Goal: Use online tool/utility: Utilize a website feature to perform a specific function

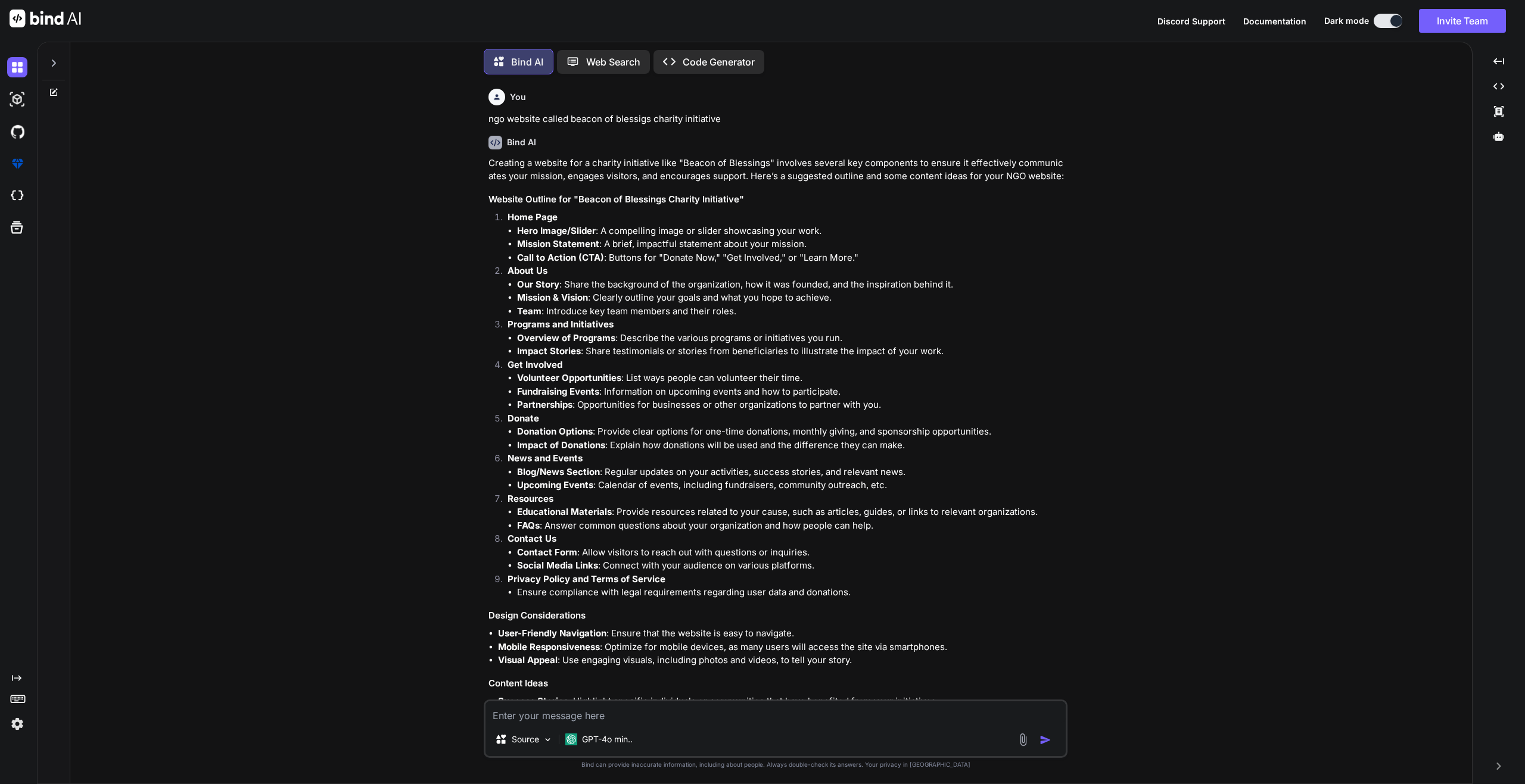
click at [600, 66] on div "Web Search" at bounding box center [603, 62] width 93 height 24
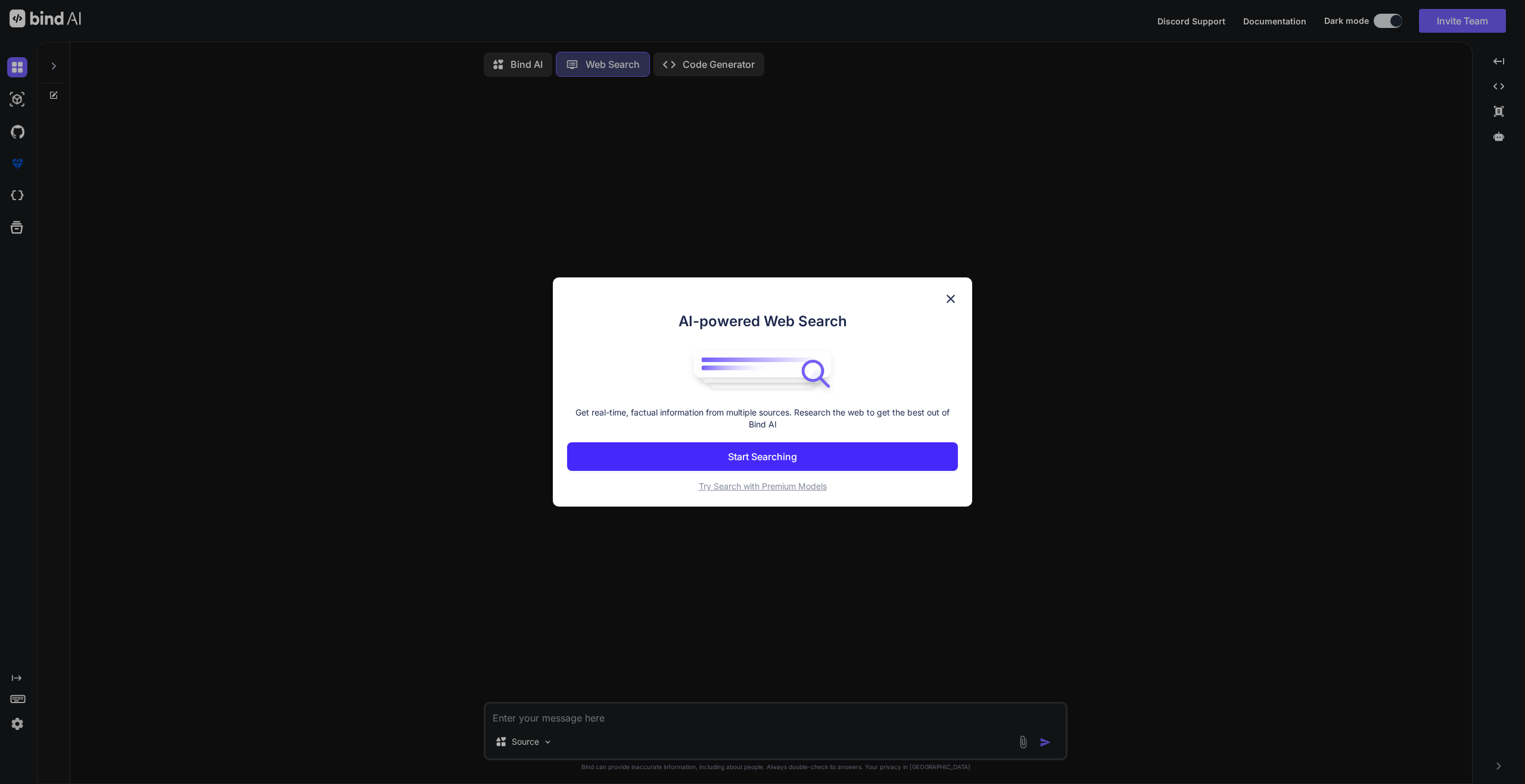
scroll to position [5, 0]
click at [516, 59] on div "AI-powered Web Search Get real-time, factual information from multiple sources.…" at bounding box center [762, 392] width 1525 height 784
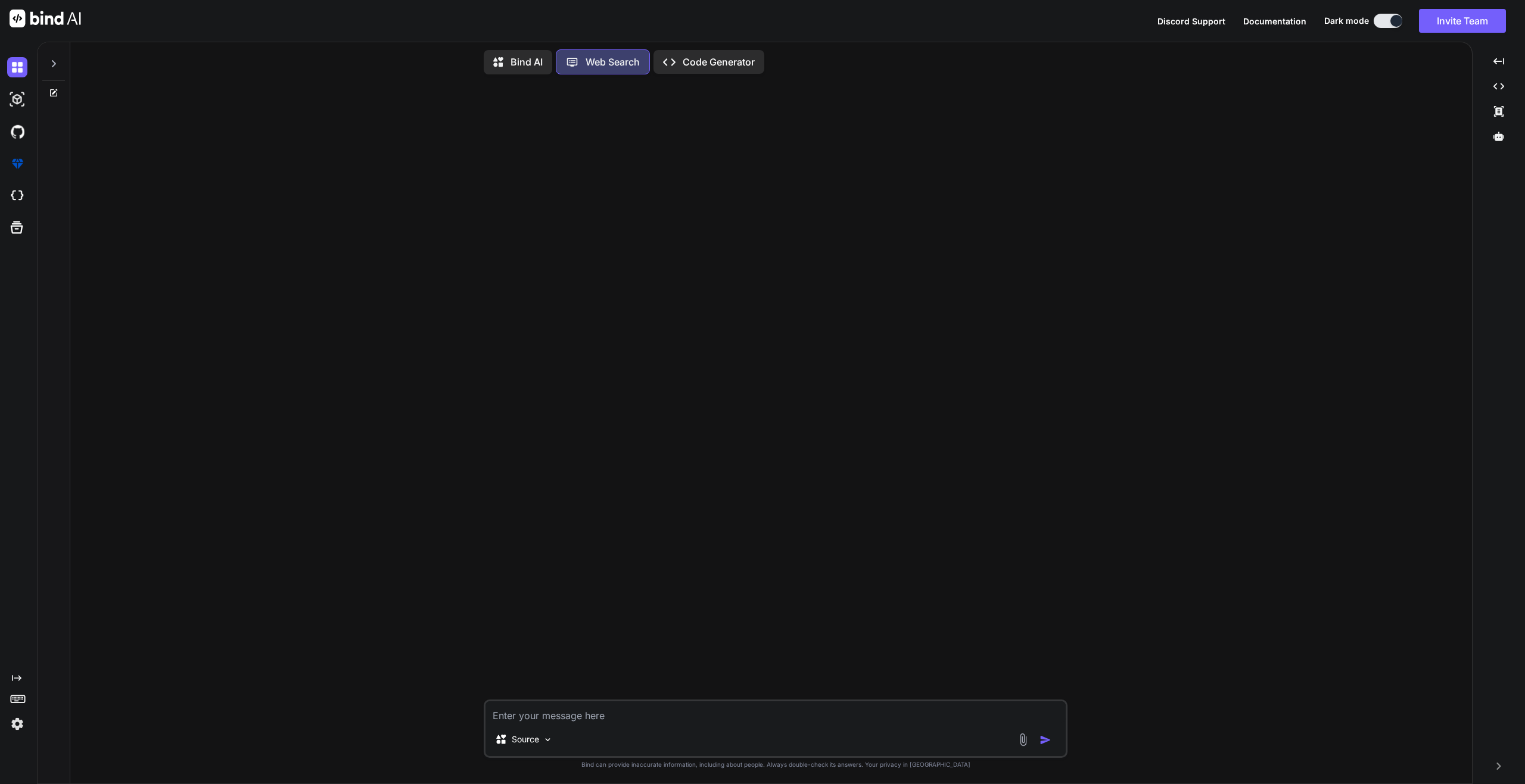
click at [50, 59] on icon at bounding box center [53, 64] width 9 height 9
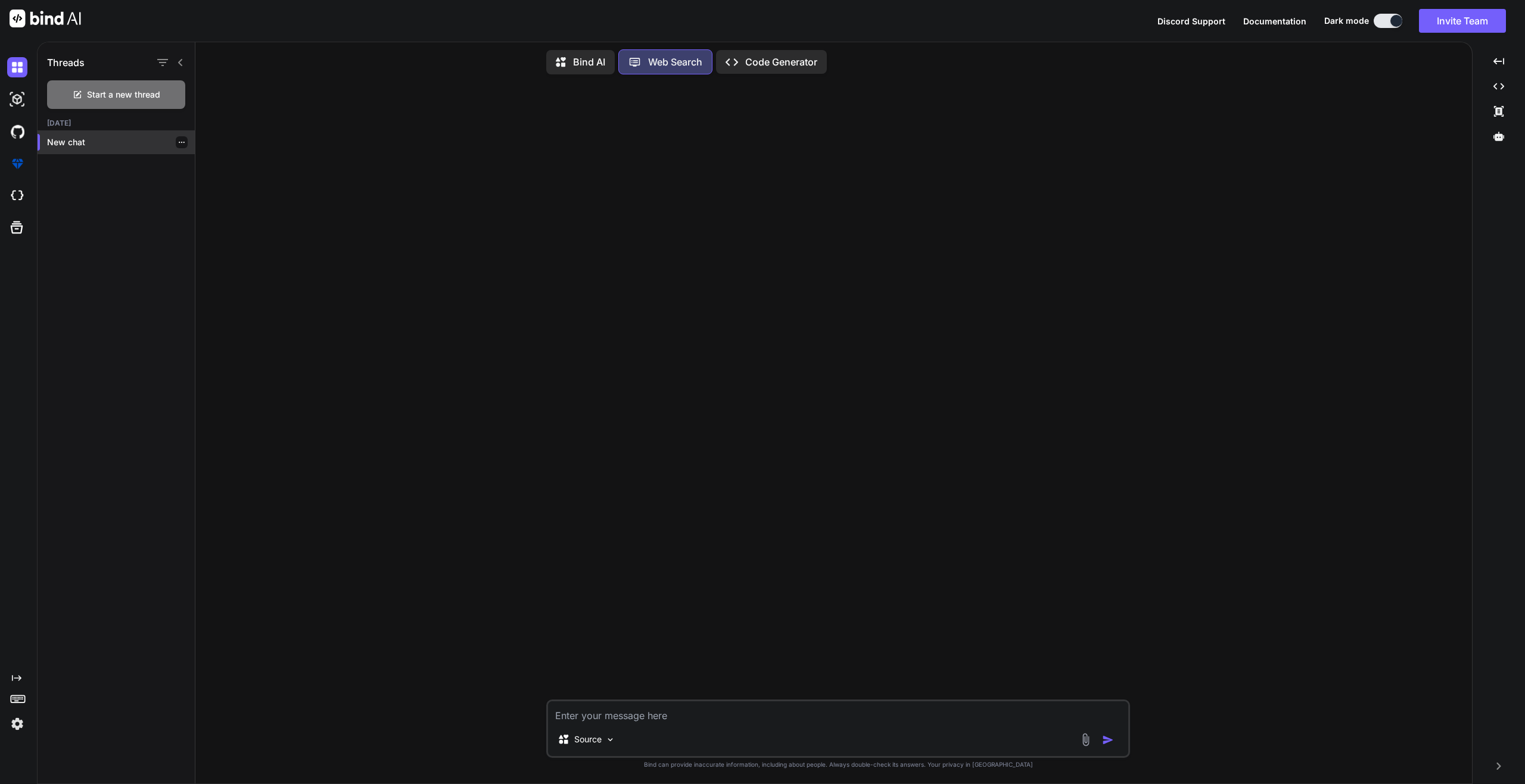
click at [79, 138] on p "New chat" at bounding box center [121, 143] width 147 height 12
click at [579, 62] on p "Bind AI" at bounding box center [589, 62] width 32 height 14
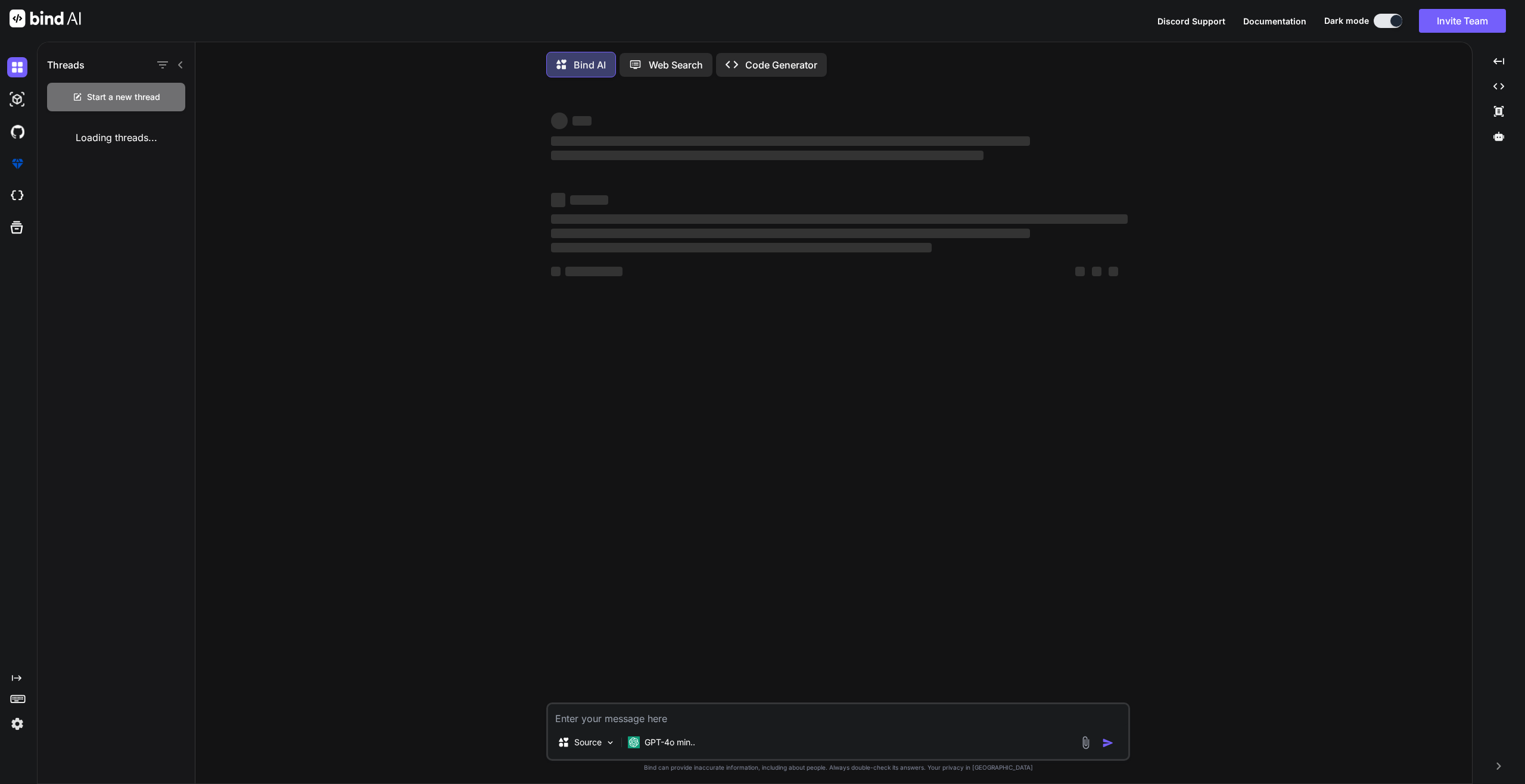
type textarea "x"
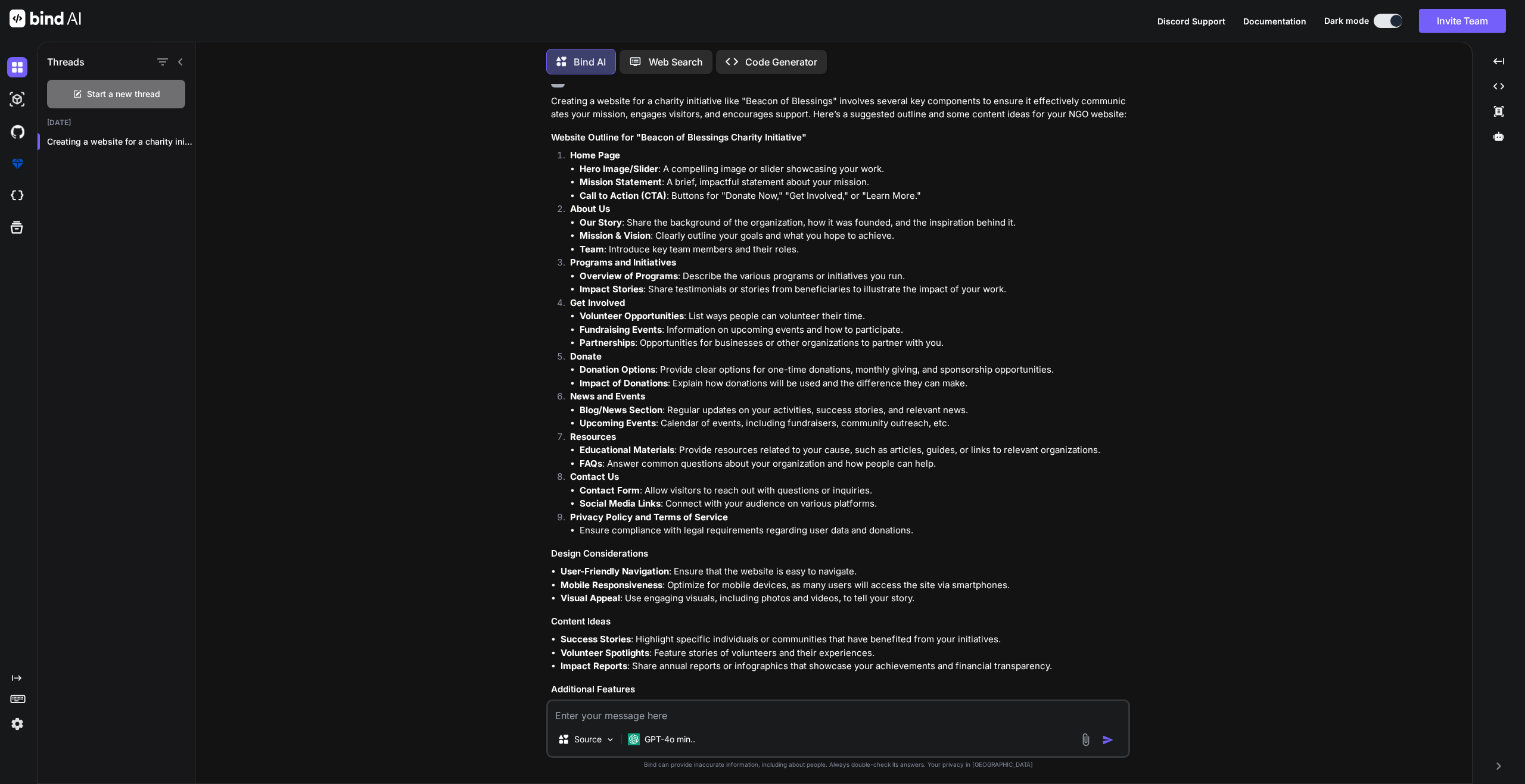
scroll to position [143, 0]
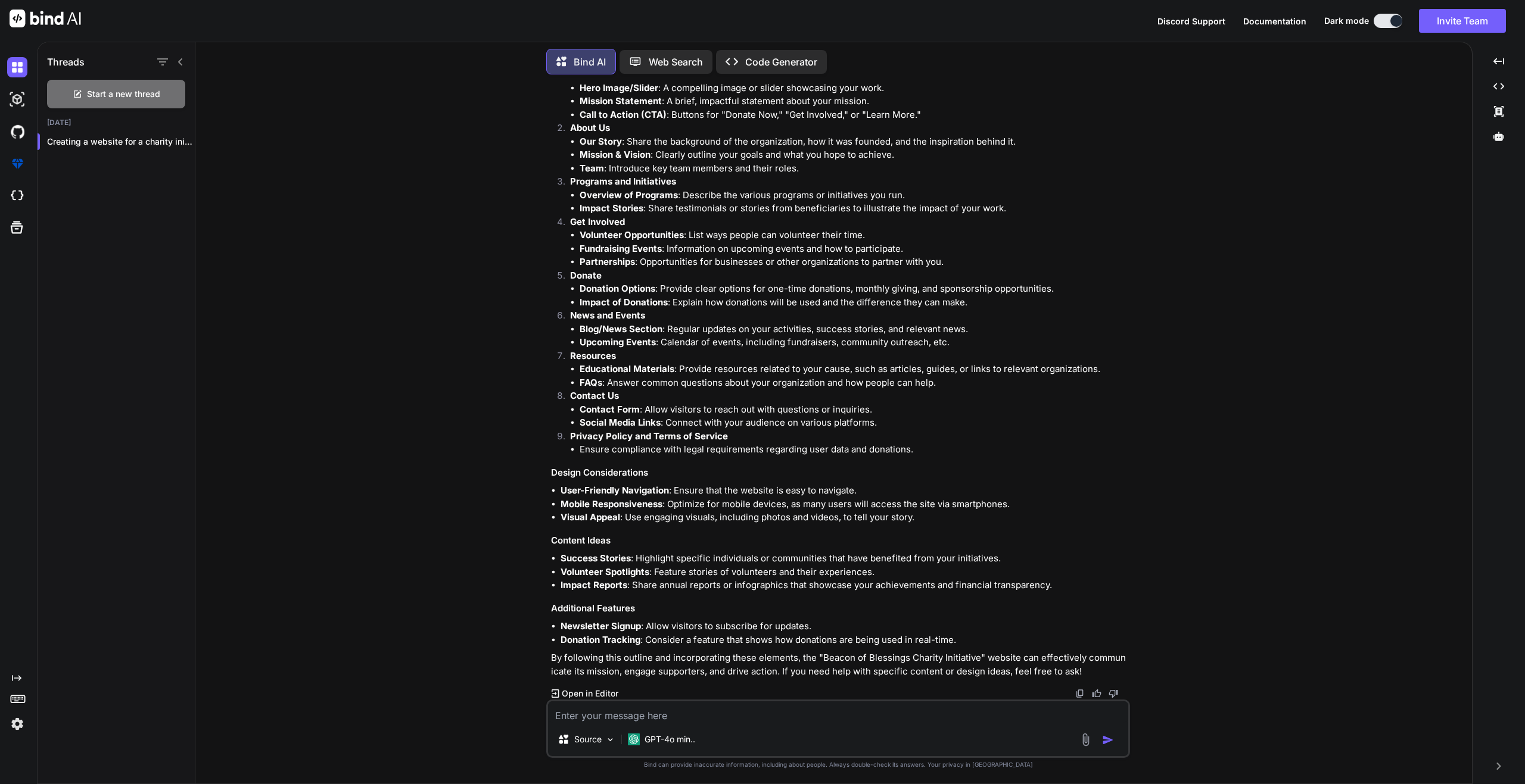
click at [1097, 691] on img at bounding box center [1097, 693] width 9 height 9
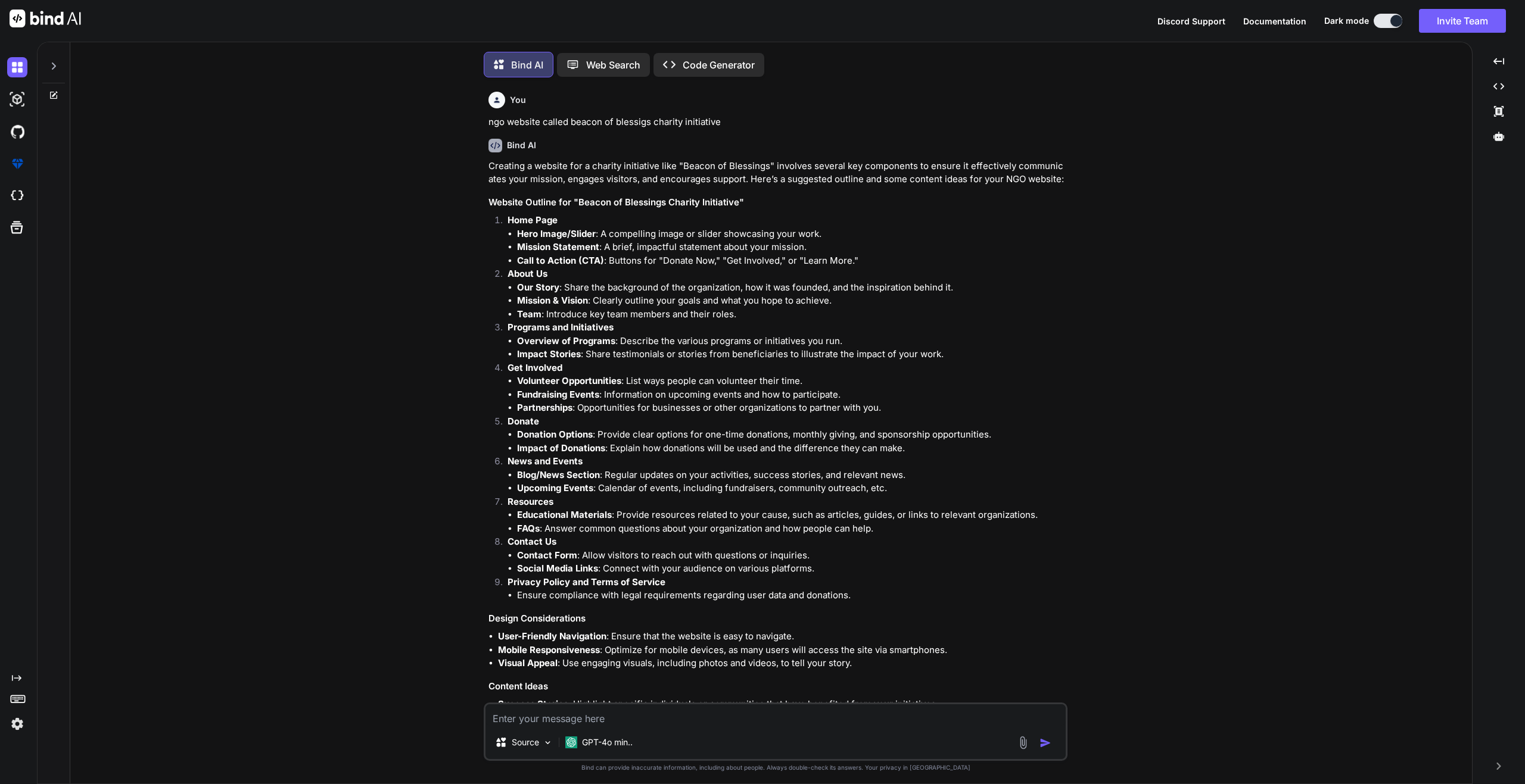
scroll to position [6, 0]
click at [498, 141] on img at bounding box center [495, 143] width 14 height 14
drag, startPoint x: 510, startPoint y: 141, endPoint x: 580, endPoint y: 164, distance: 73.7
click at [551, 141] on div "Bind AI" at bounding box center [776, 143] width 577 height 14
click at [596, 189] on div "Creating a website for a charity initiative like "Beacon of Blessings" involves…" at bounding box center [776, 489] width 577 height 665
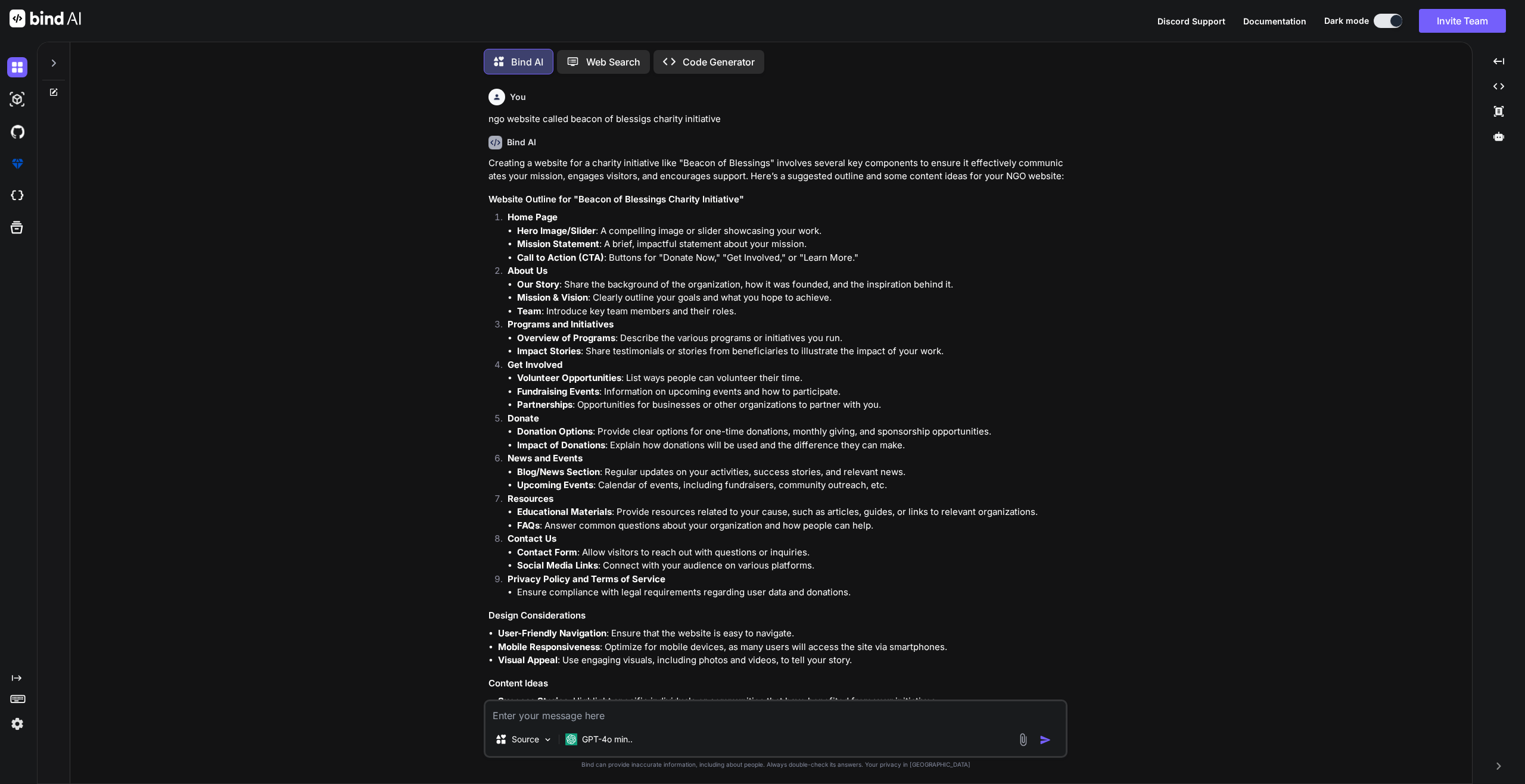
click at [703, 55] on p "Code Generator" at bounding box center [718, 62] width 72 height 14
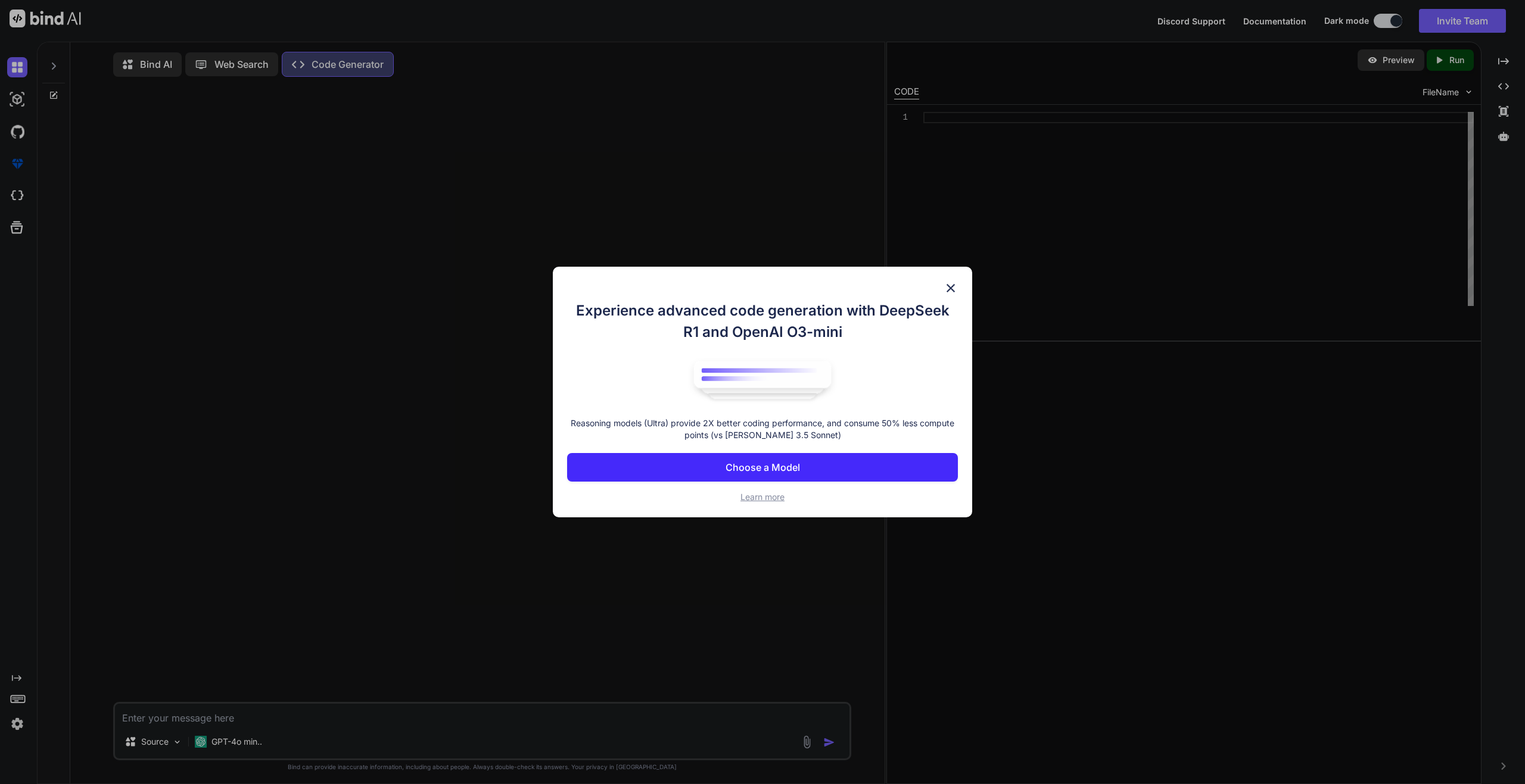
click at [744, 468] on p "Choose a Model" at bounding box center [763, 467] width 74 height 14
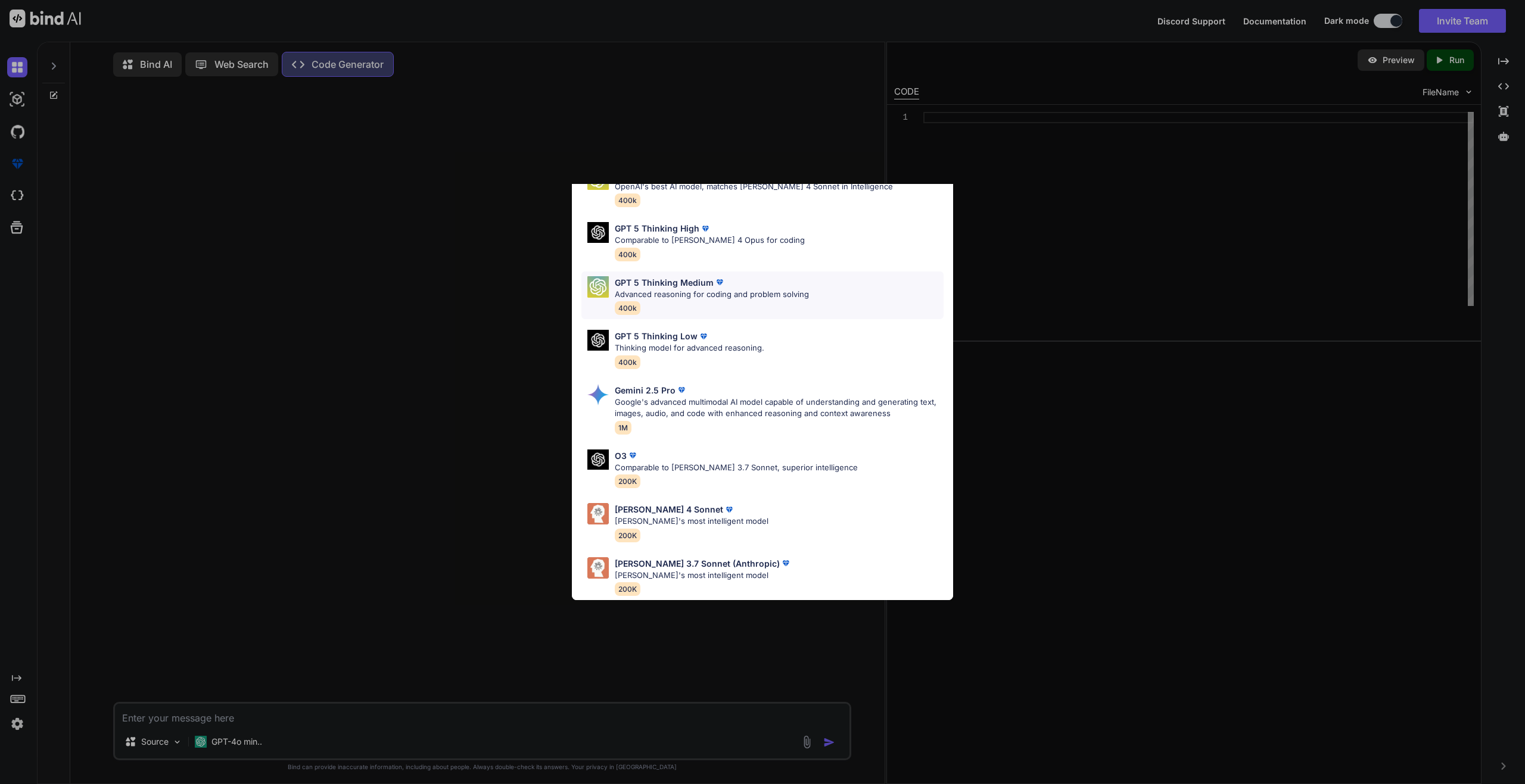
scroll to position [74, 0]
click at [647, 385] on p "Gemini 2.5 Pro" at bounding box center [645, 390] width 61 height 12
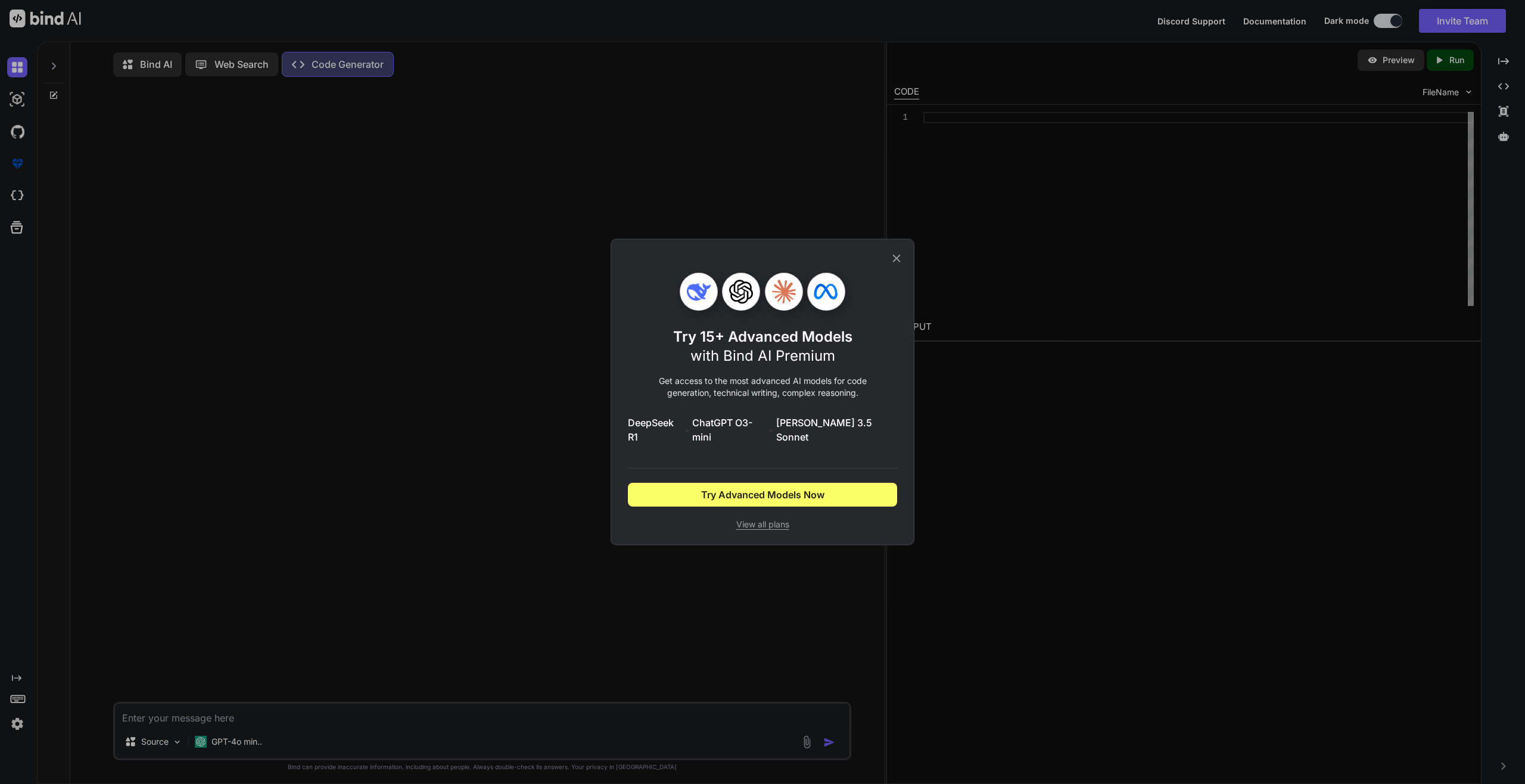
click at [895, 265] on icon at bounding box center [896, 258] width 13 height 13
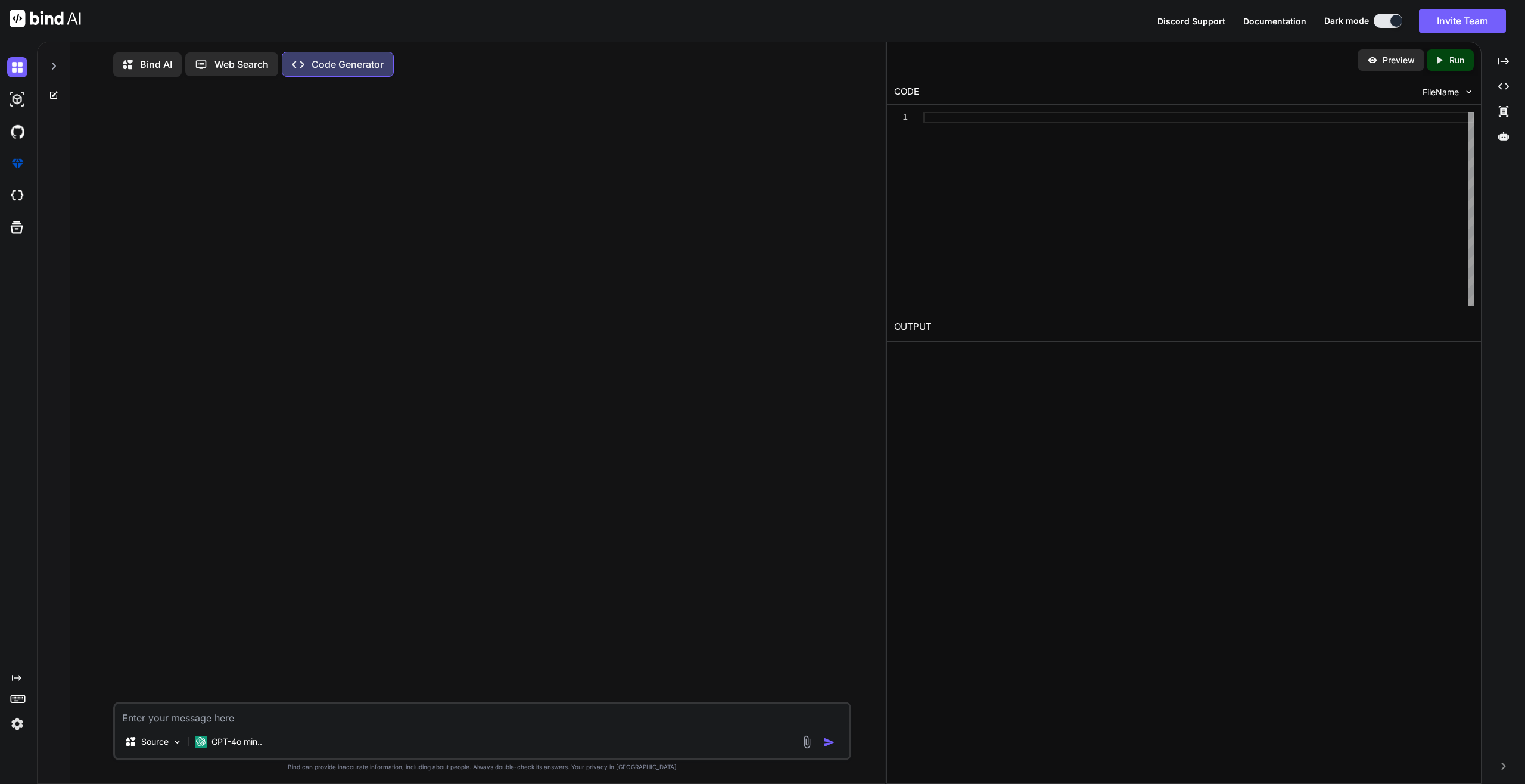
click at [1447, 62] on icon "Created with Pixso." at bounding box center [1441, 60] width 16 height 11
click at [152, 55] on div "Bind AI" at bounding box center [147, 65] width 68 height 24
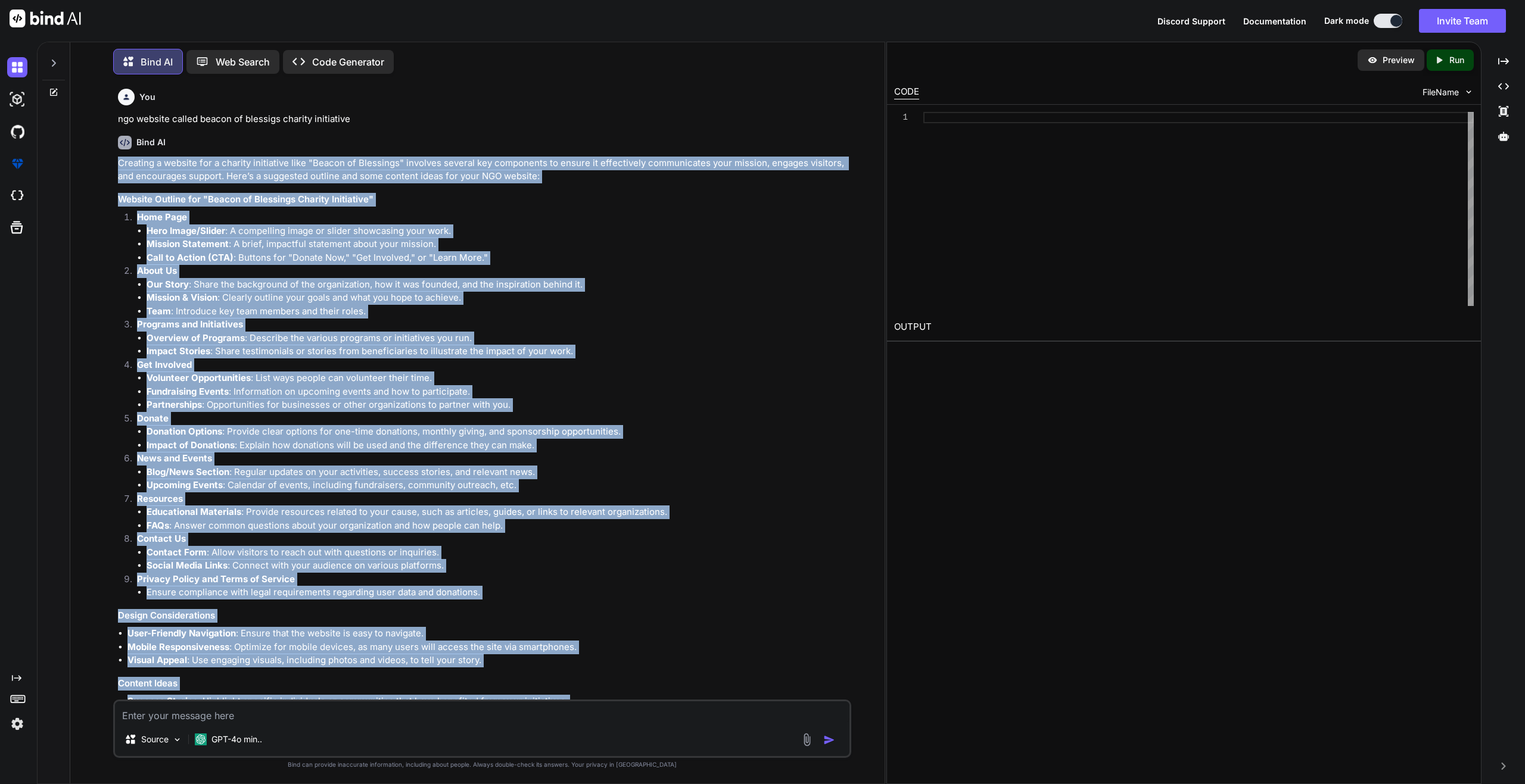
drag, startPoint x: 503, startPoint y: 668, endPoint x: 110, endPoint y: 157, distance: 644.6
click at [110, 157] on div "You ngo website called beacon of blessigs charity initiative Bind AI Creating a…" at bounding box center [482, 433] width 805 height 700
copy div "Loremips d sitamet con a elitsed doeiusmodt inci "Utlabo et Doloremag" aliquaen…"
click at [20, 97] on img at bounding box center [18, 99] width 20 height 20
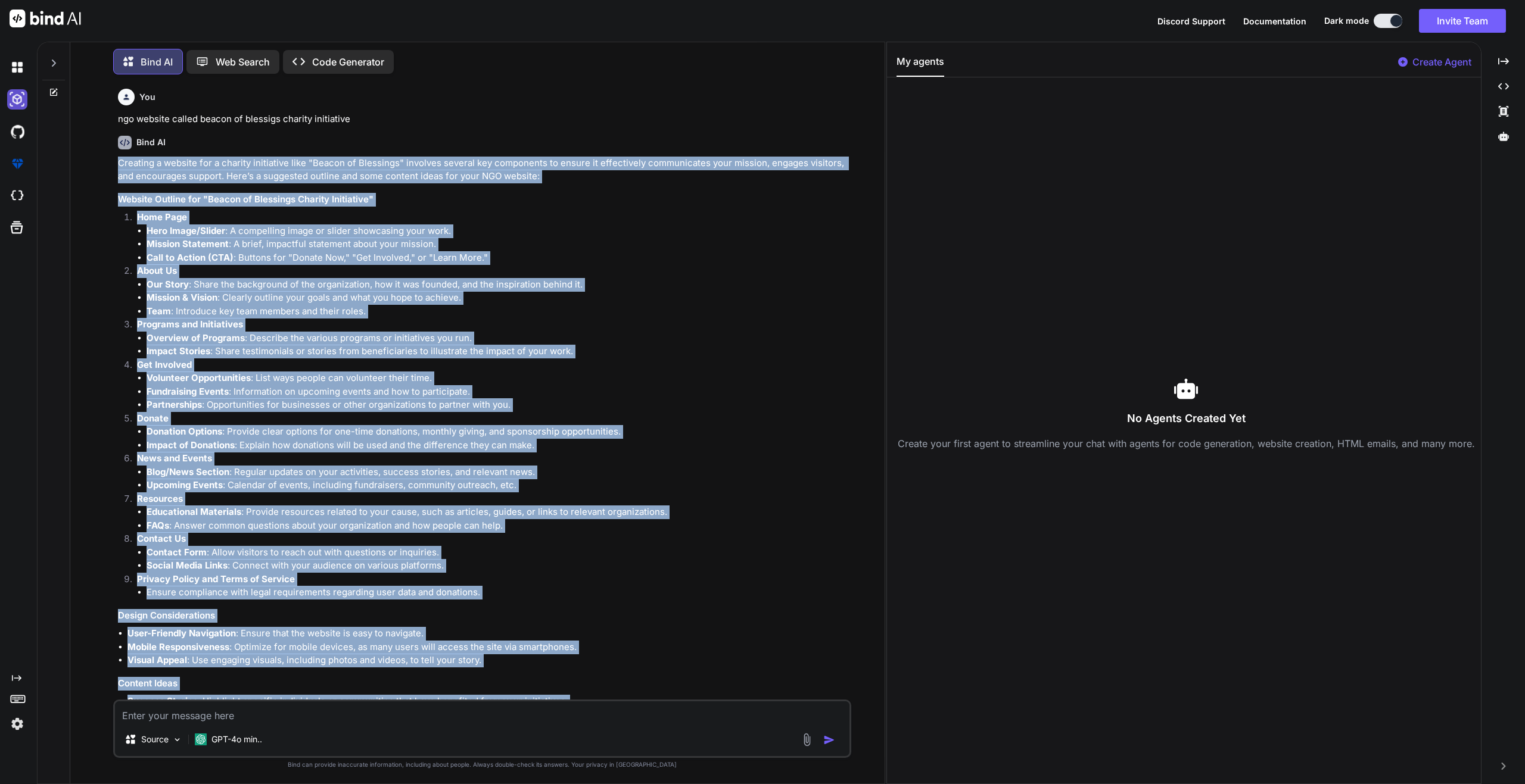
click at [20, 98] on img at bounding box center [18, 99] width 20 height 20
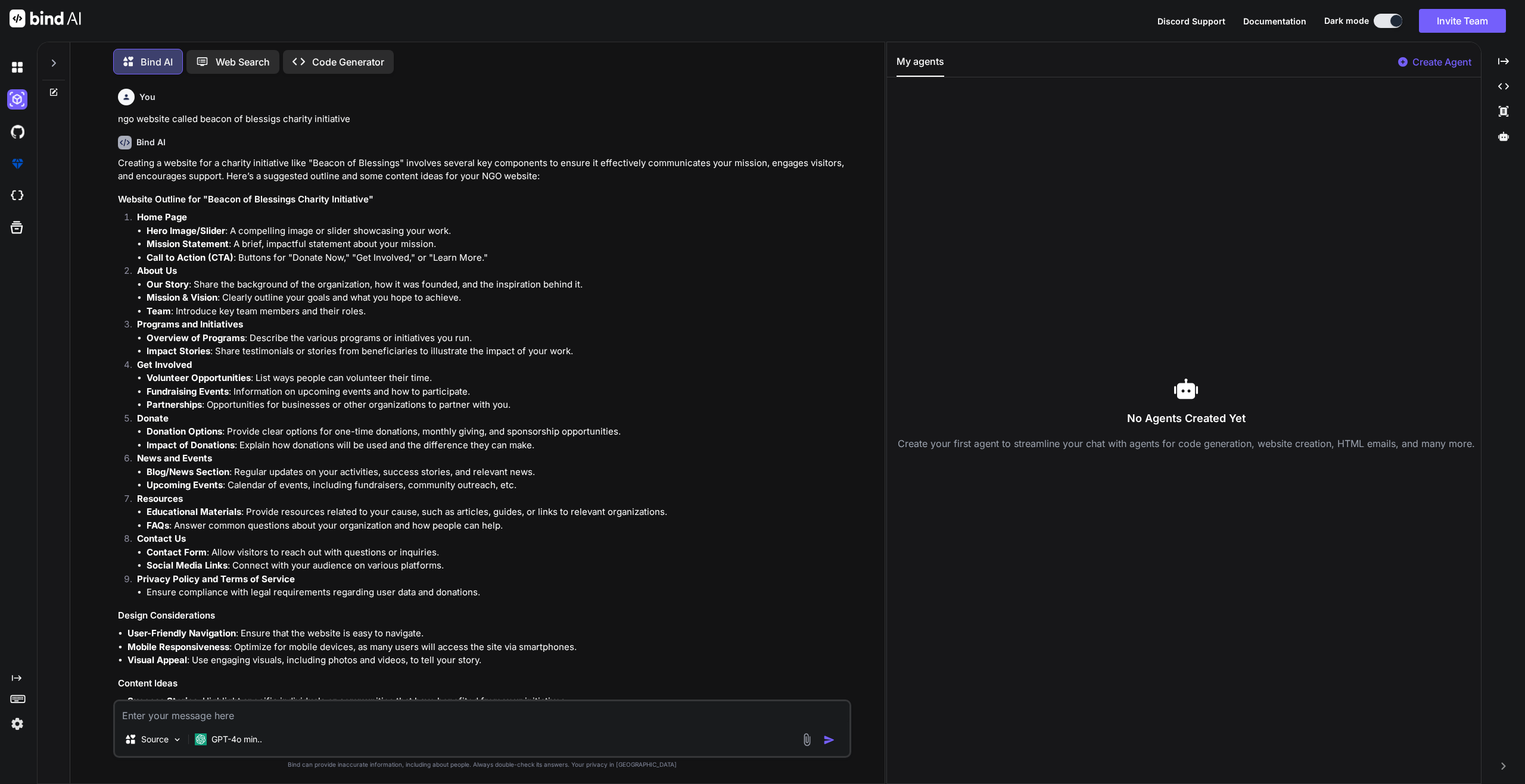
click at [1437, 67] on p "Create Agent" at bounding box center [1442, 62] width 59 height 14
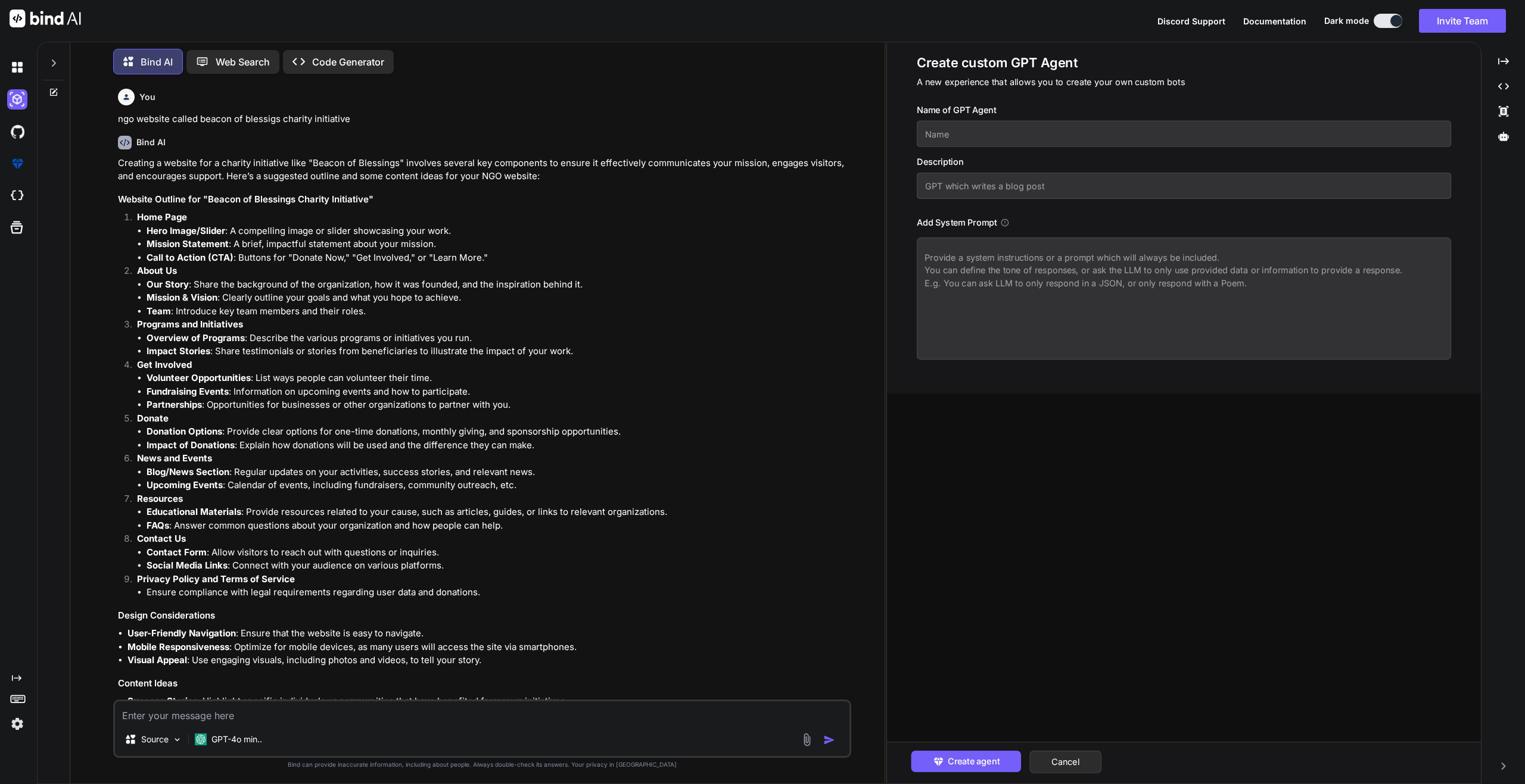
click at [970, 261] on textarea at bounding box center [1184, 298] width 534 height 122
click at [1093, 757] on button "Cancel" at bounding box center [1065, 762] width 72 height 22
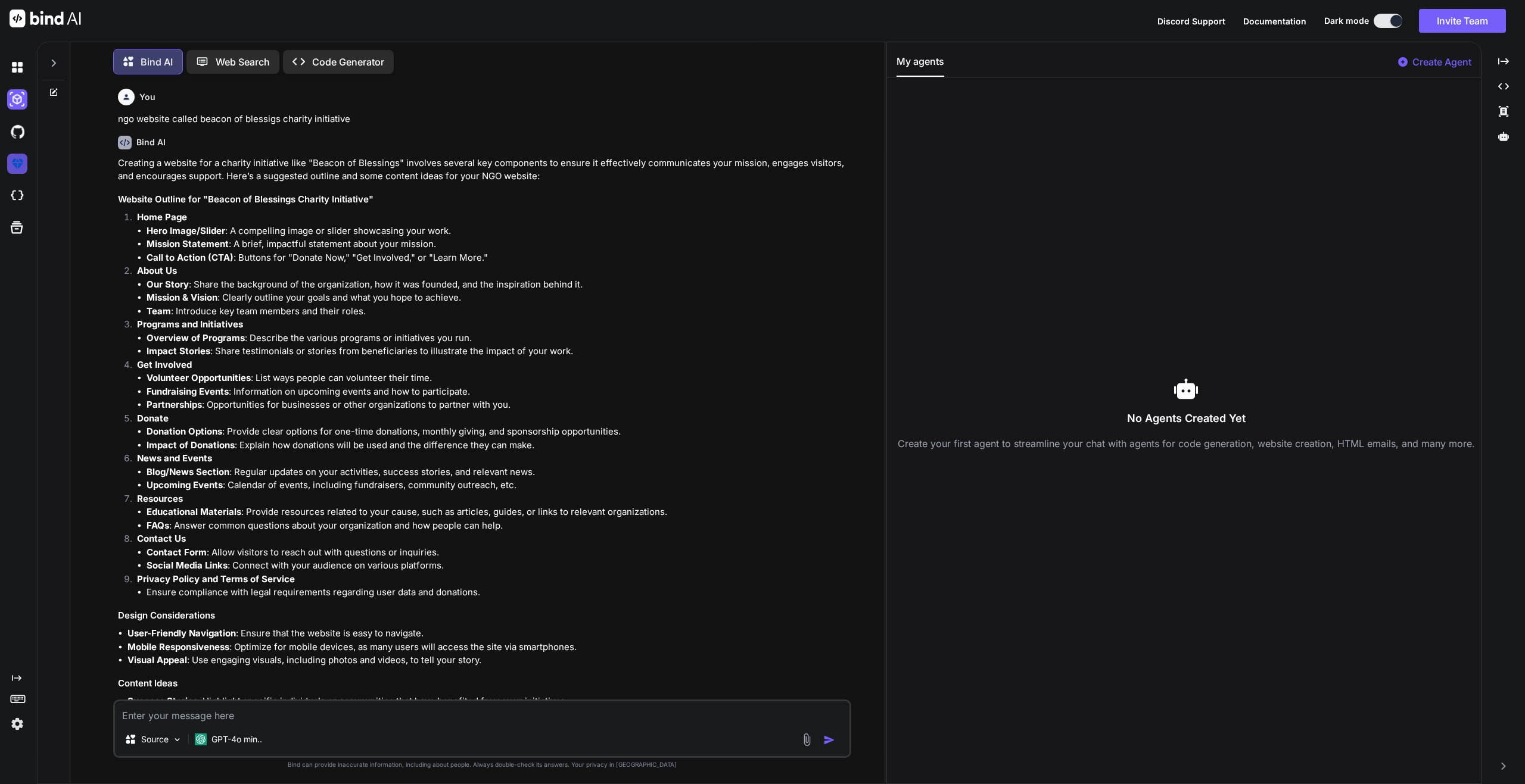
click at [16, 162] on img at bounding box center [18, 164] width 20 height 20
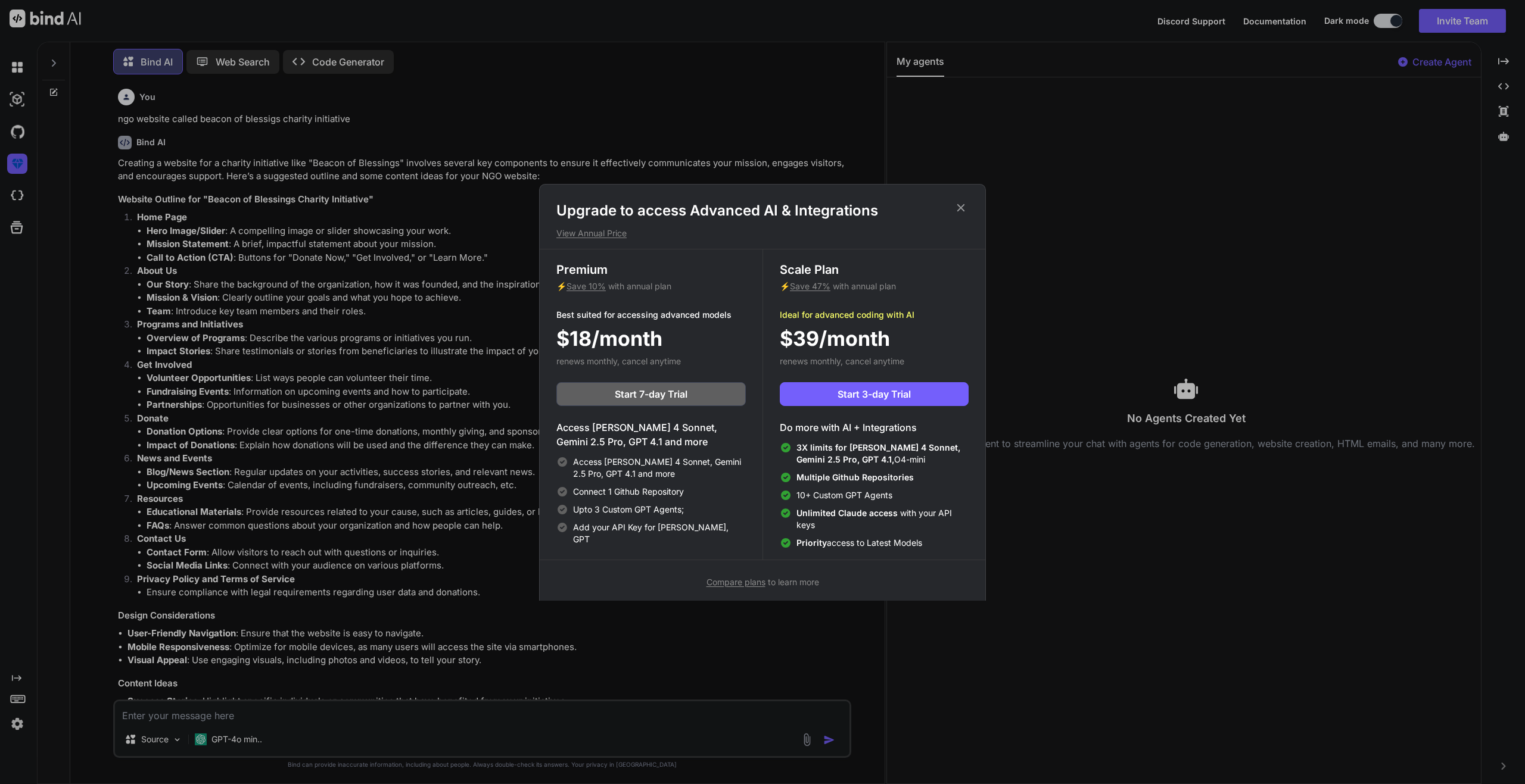
click at [958, 202] on icon at bounding box center [960, 207] width 13 height 13
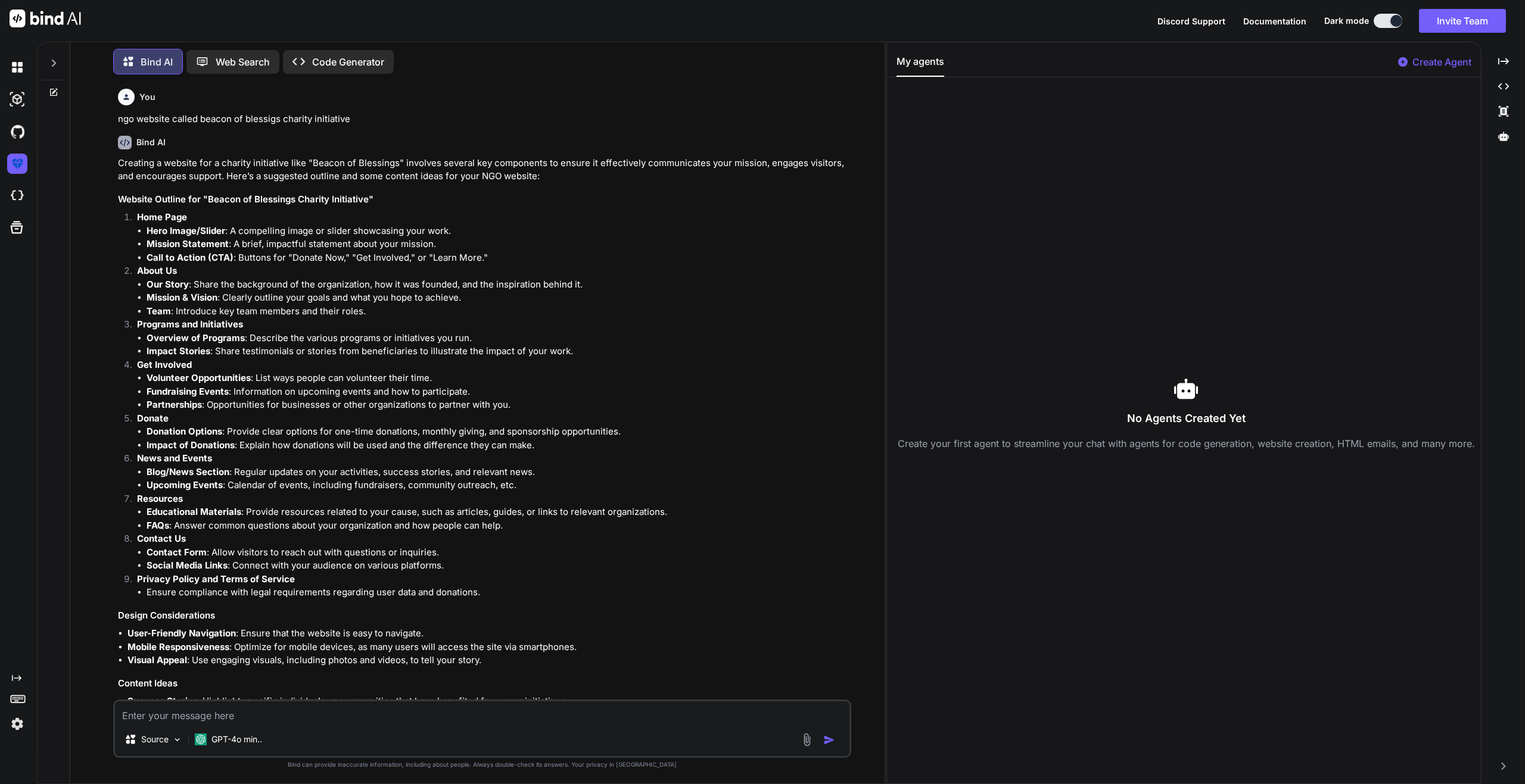
click at [56, 58] on icon at bounding box center [53, 63] width 9 height 9
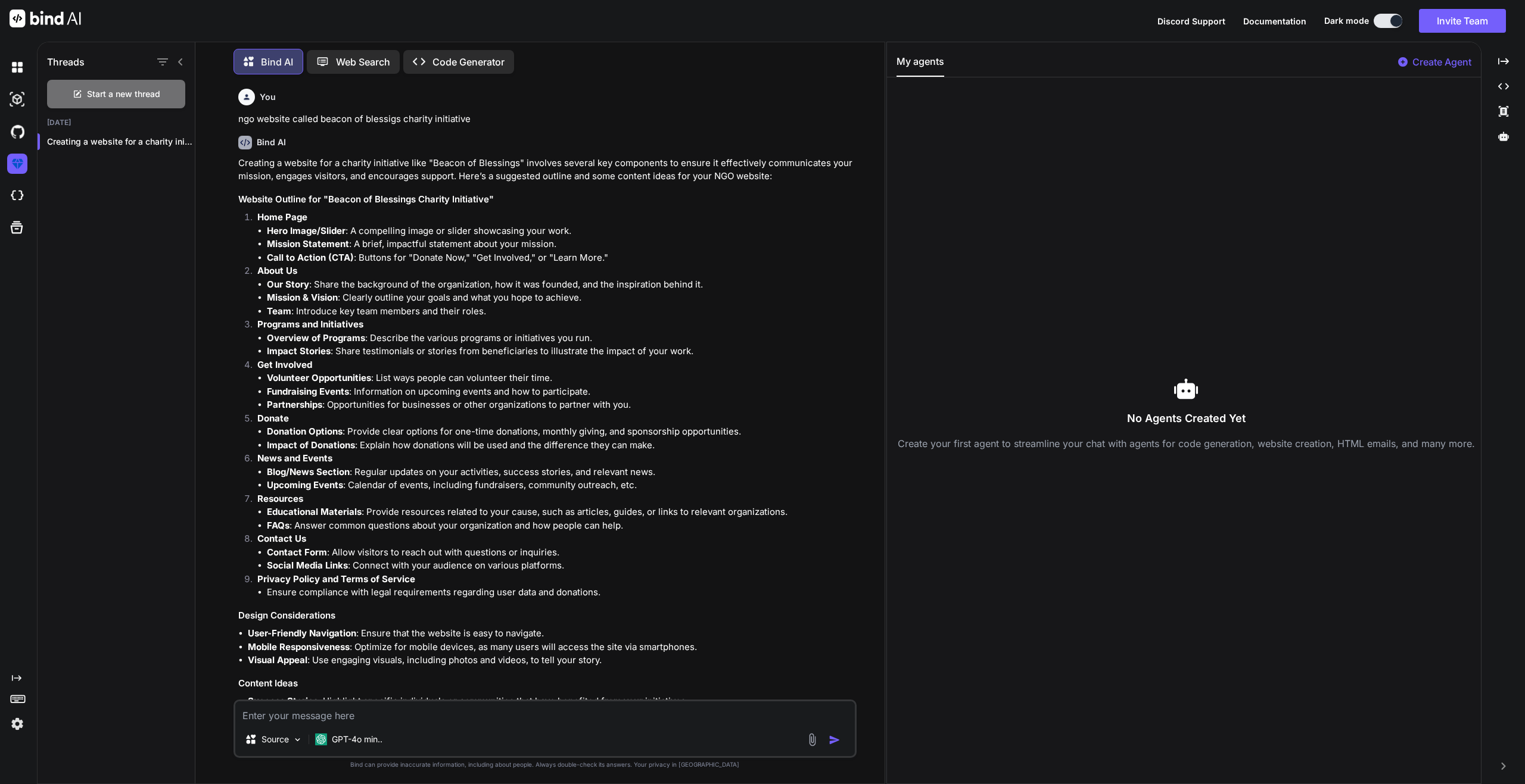
click at [459, 62] on p "Code Generator" at bounding box center [468, 62] width 72 height 14
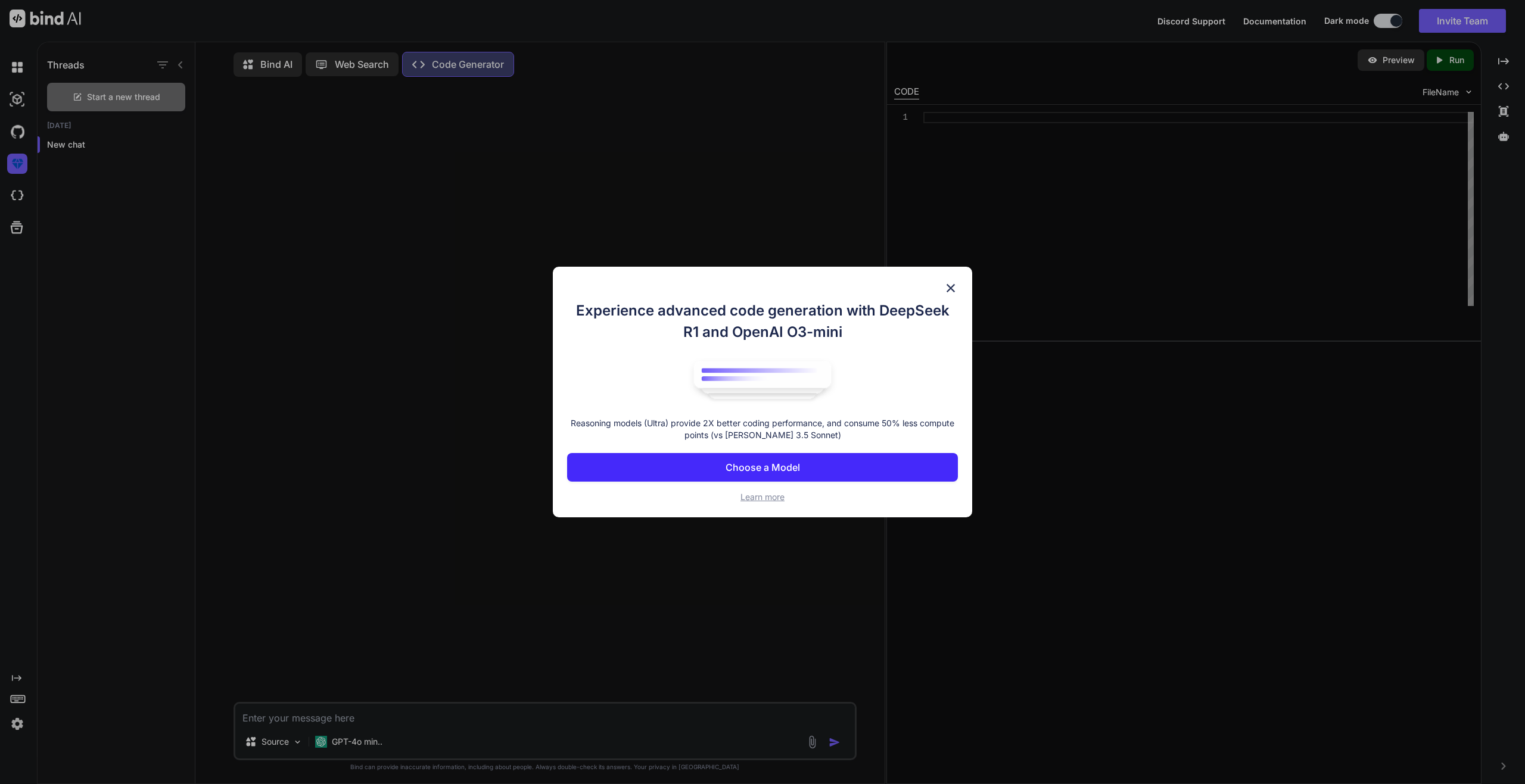
click at [944, 292] on img at bounding box center [950, 288] width 14 height 14
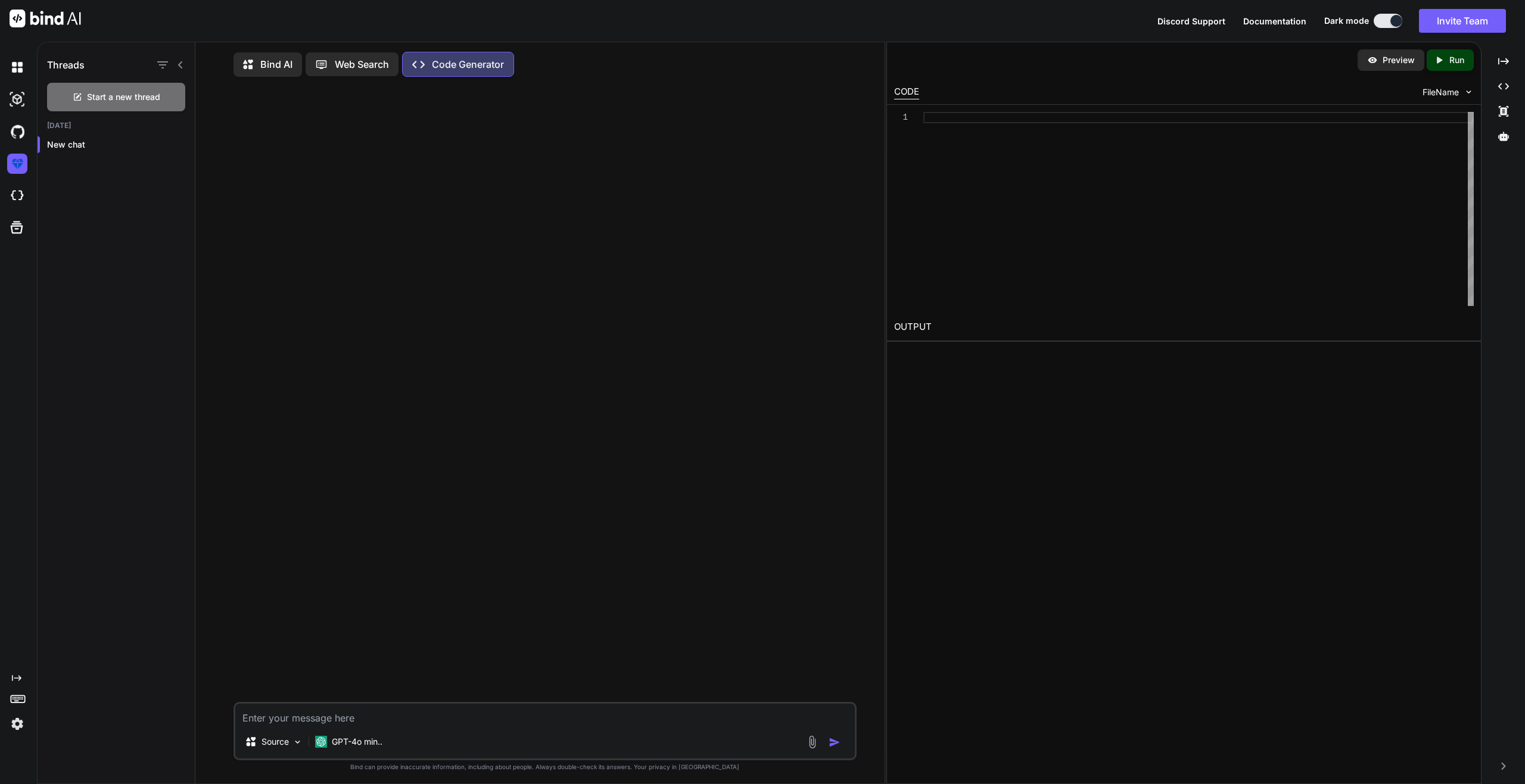
click at [392, 84] on div "Bind AI Web Search Created with Pixso. Code Generator Source GPT-4o min.. Creat…" at bounding box center [540, 416] width 689 height 739
click at [367, 72] on div "Web Search" at bounding box center [352, 64] width 93 height 24
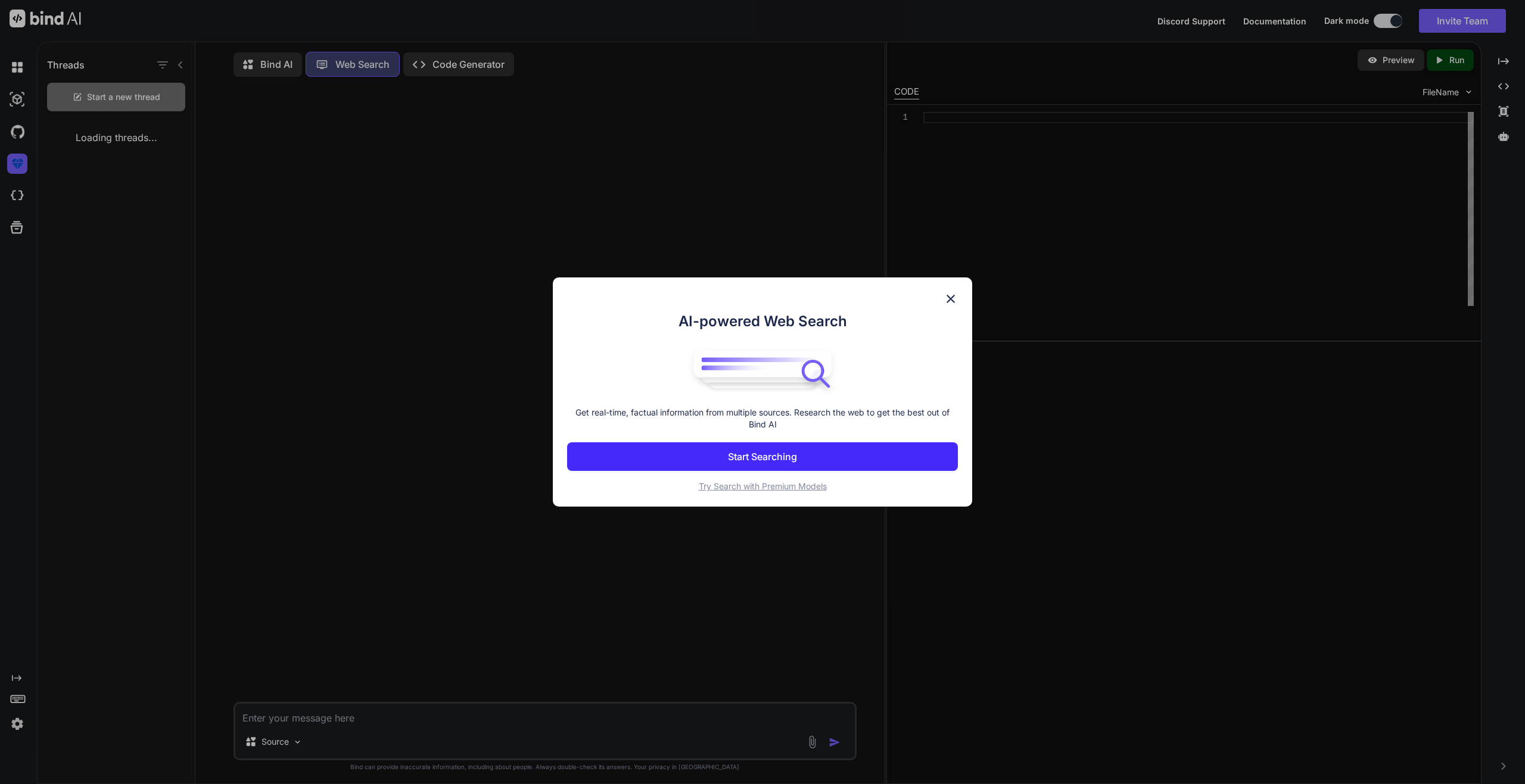
scroll to position [5, 0]
type textarea "x"
click at [787, 454] on p "Start Searching" at bounding box center [762, 456] width 69 height 14
